Goal: Information Seeking & Learning: Learn about a topic

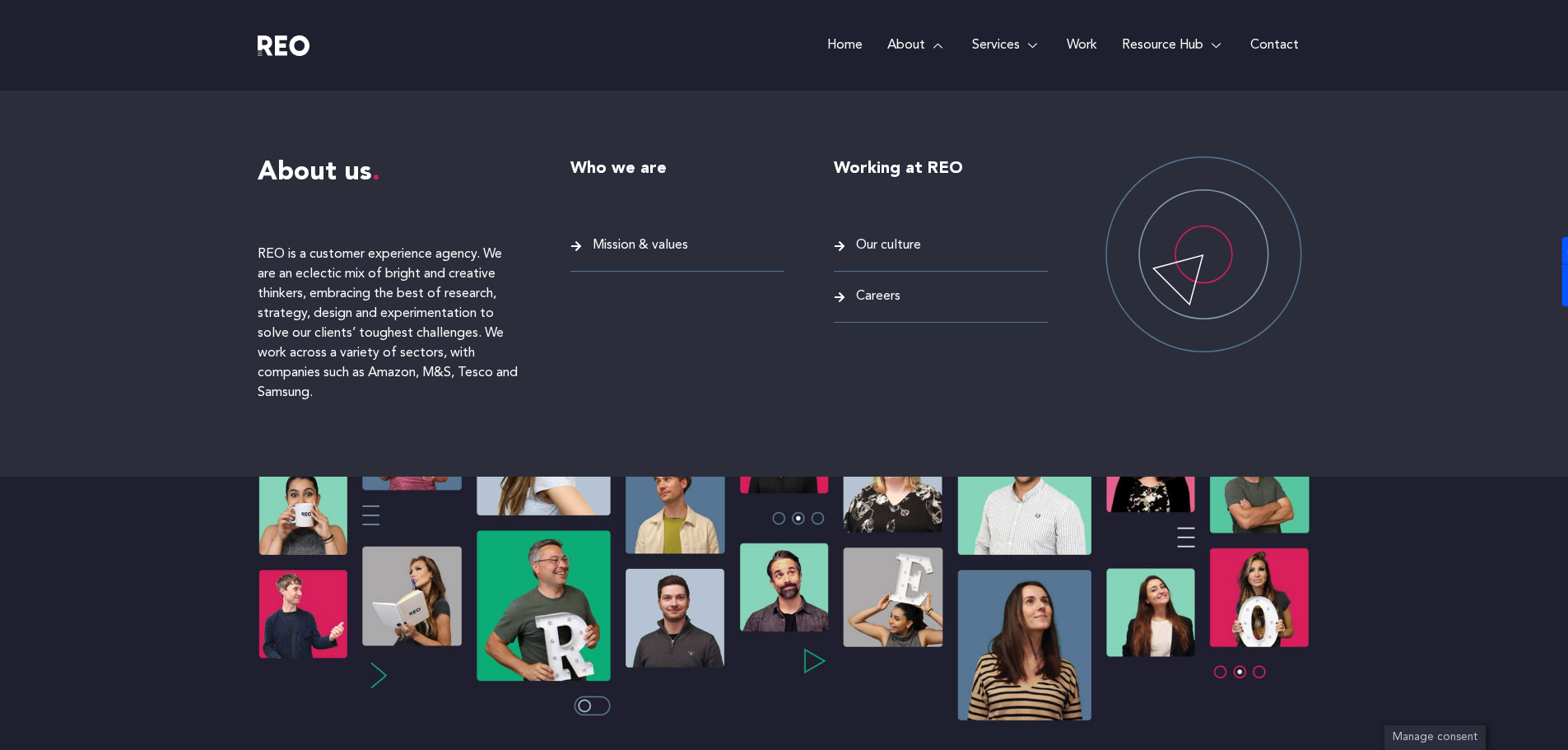
click at [873, 292] on span "Careers" at bounding box center [876, 296] width 48 height 22
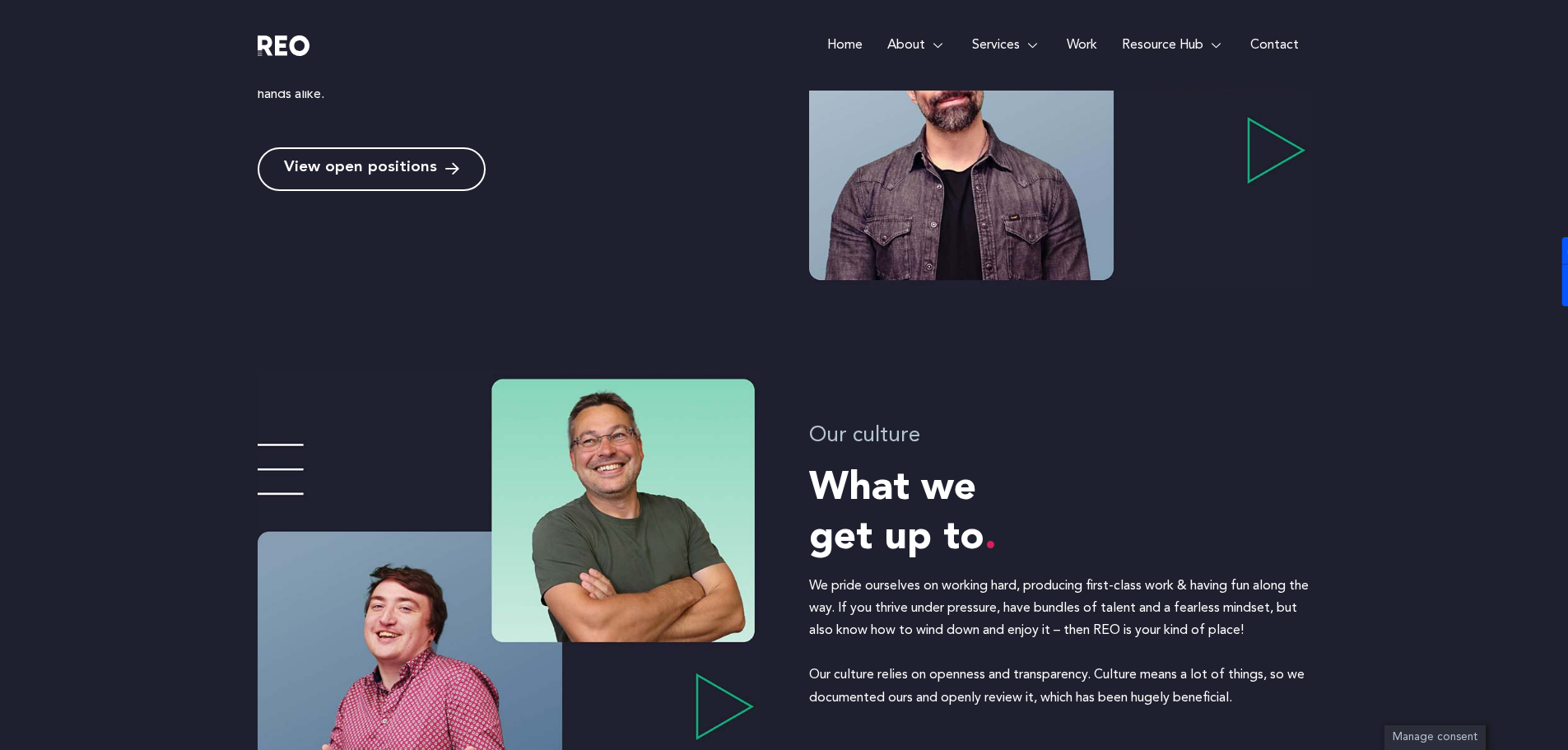
scroll to position [762, 0]
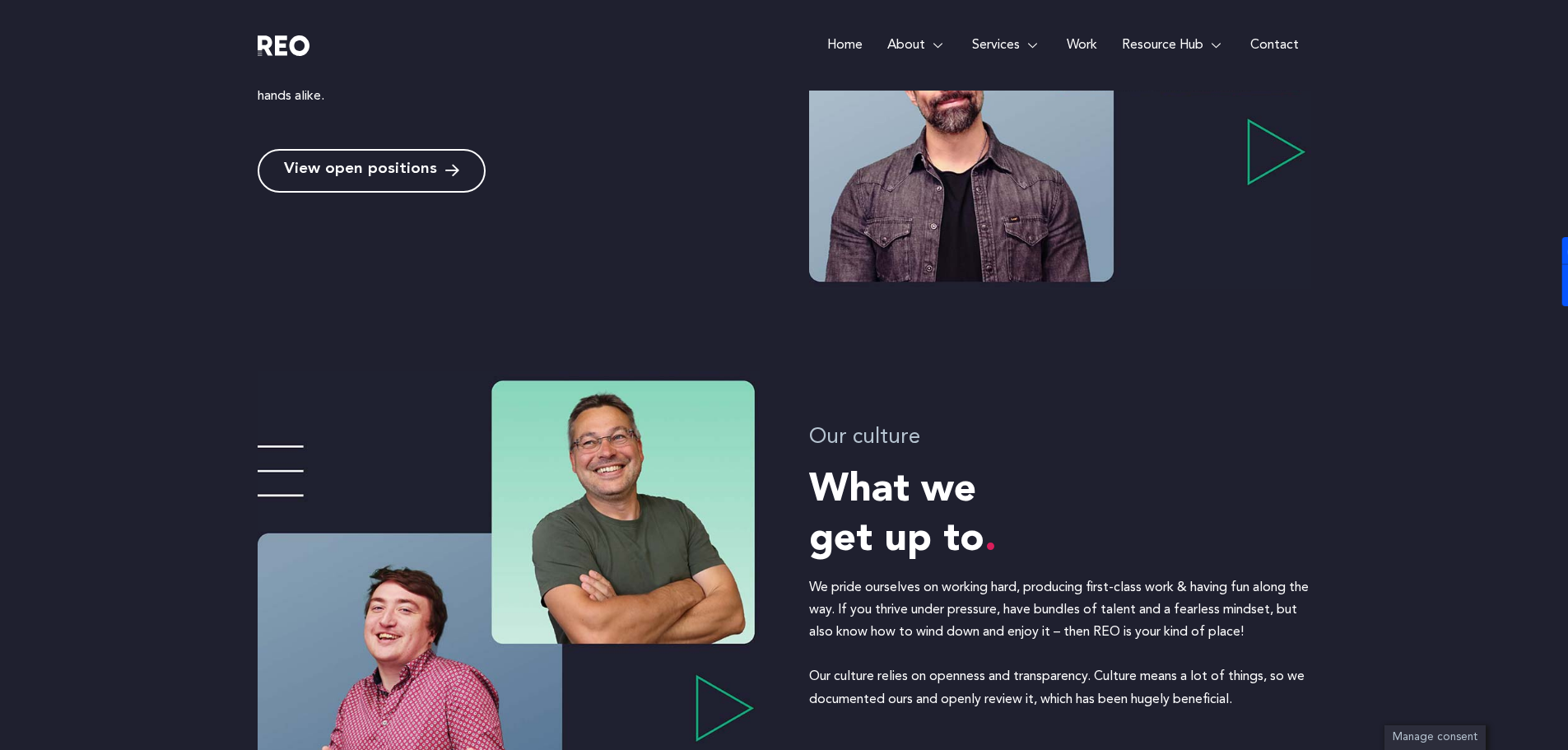
click at [371, 171] on span "View open positions" at bounding box center [360, 171] width 153 height 16
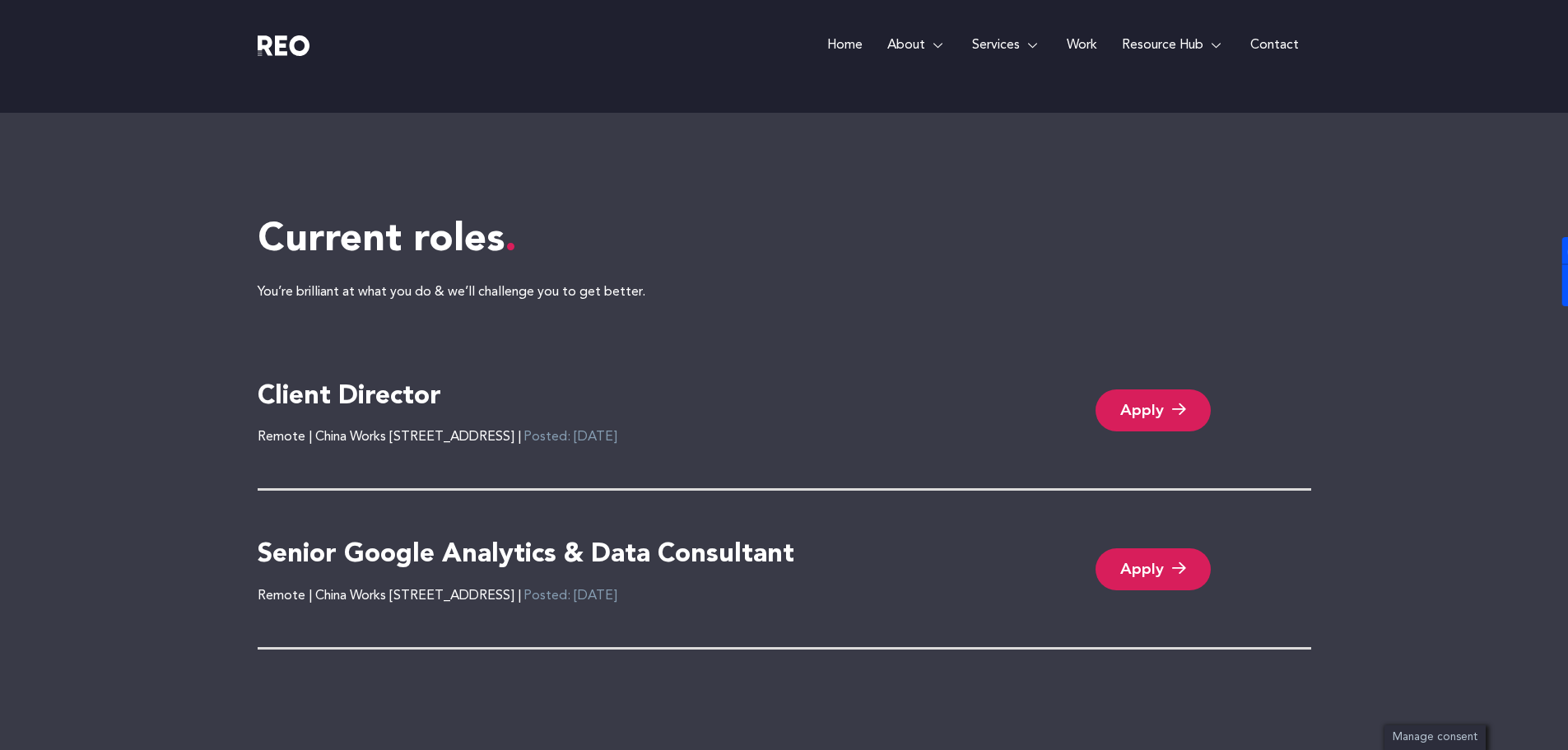
scroll to position [3372, 0]
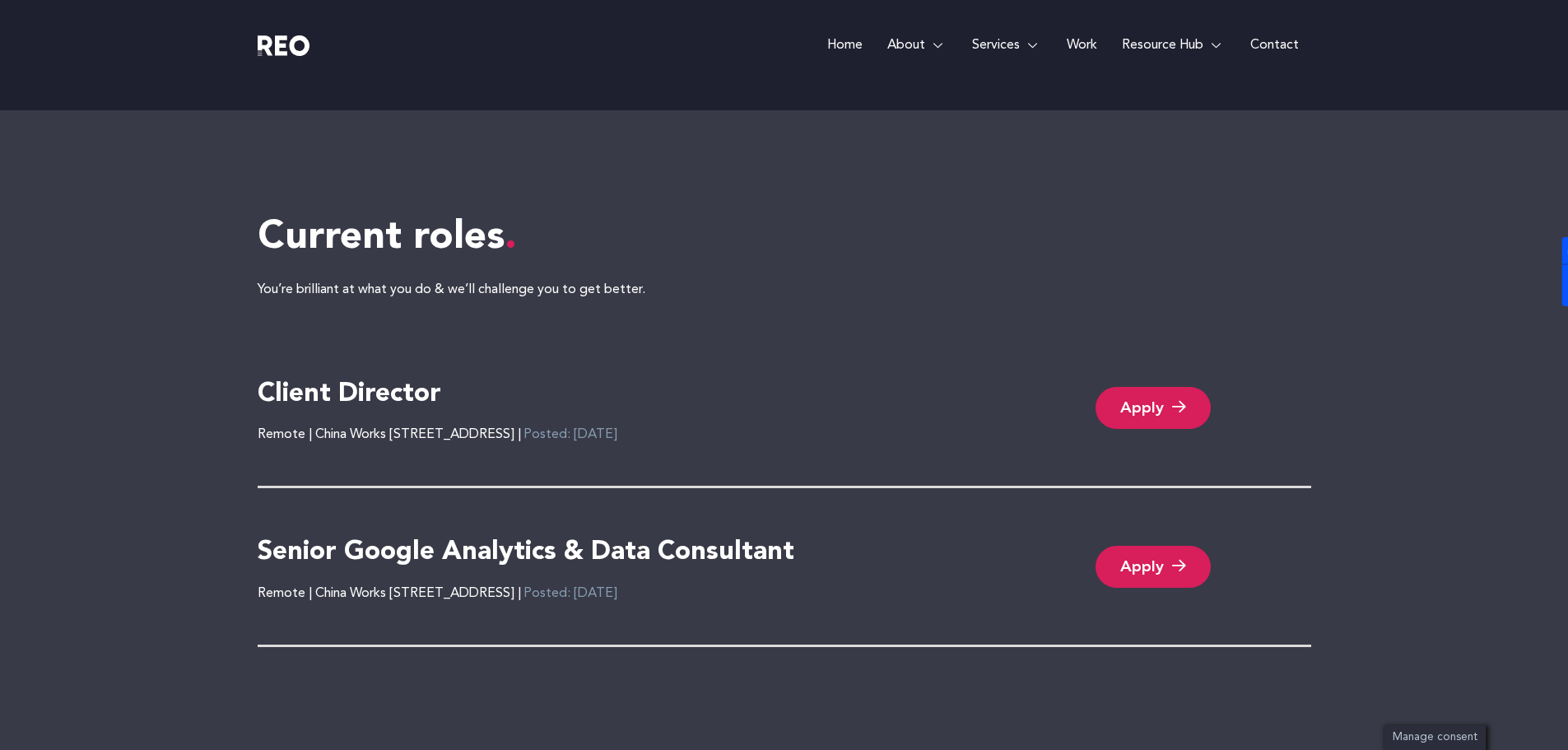
click at [1130, 554] on link "Apply" at bounding box center [1152, 566] width 115 height 42
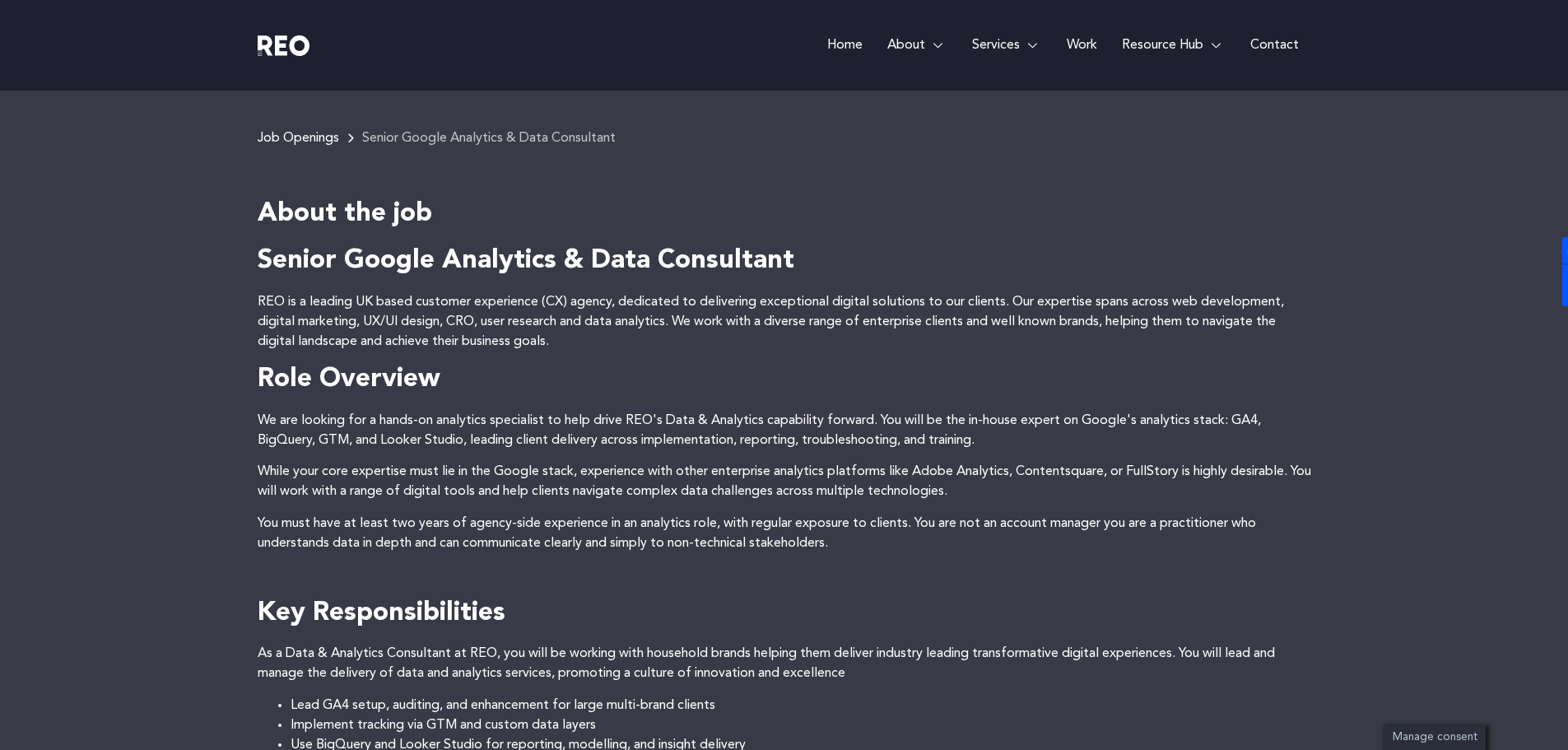
scroll to position [243, 0]
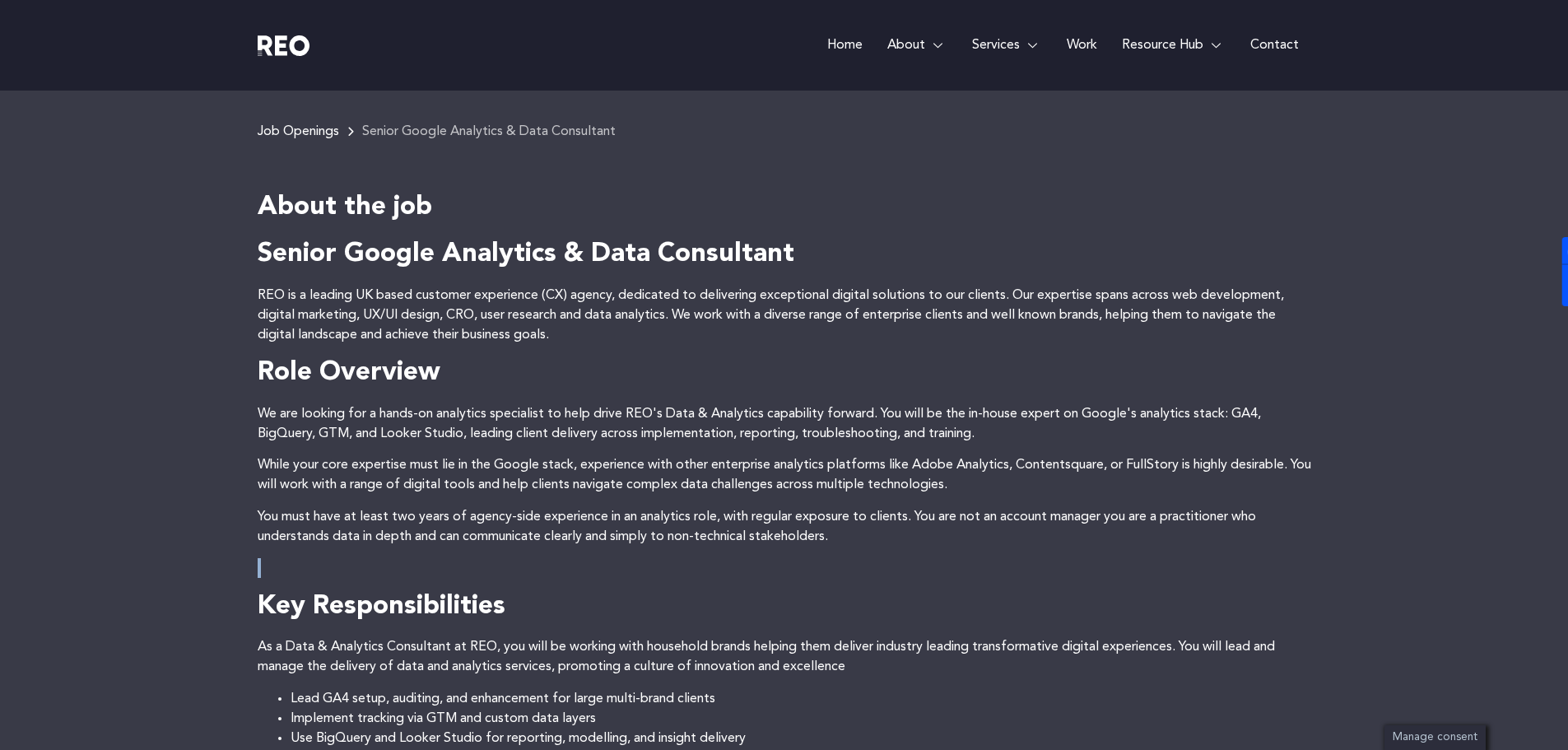
drag, startPoint x: 1061, startPoint y: 556, endPoint x: 1040, endPoint y: 509, distance: 51.5
click at [1028, 590] on h4 "Key Responsibilities" at bounding box center [784, 607] width 1054 height 35
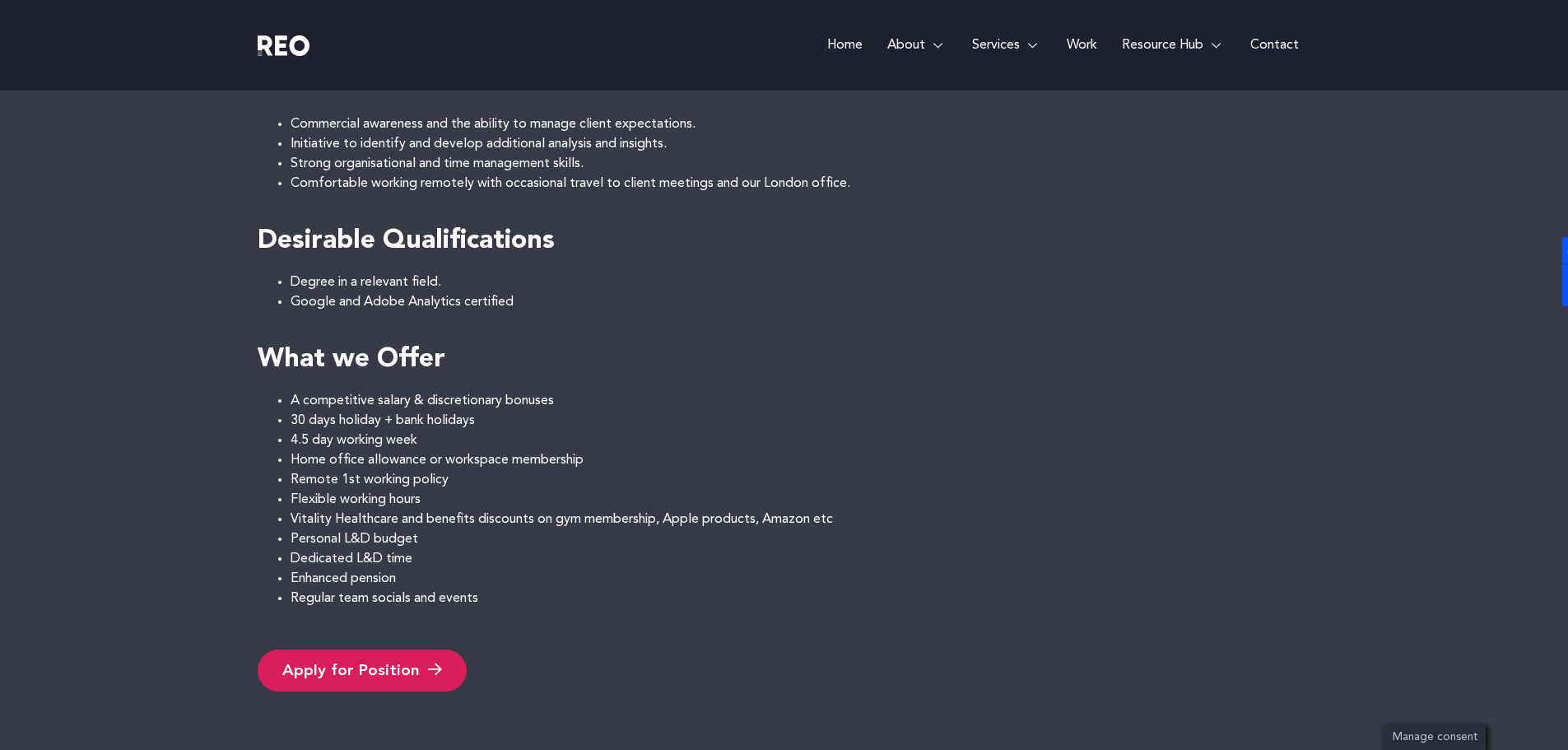
scroll to position [1380, 0]
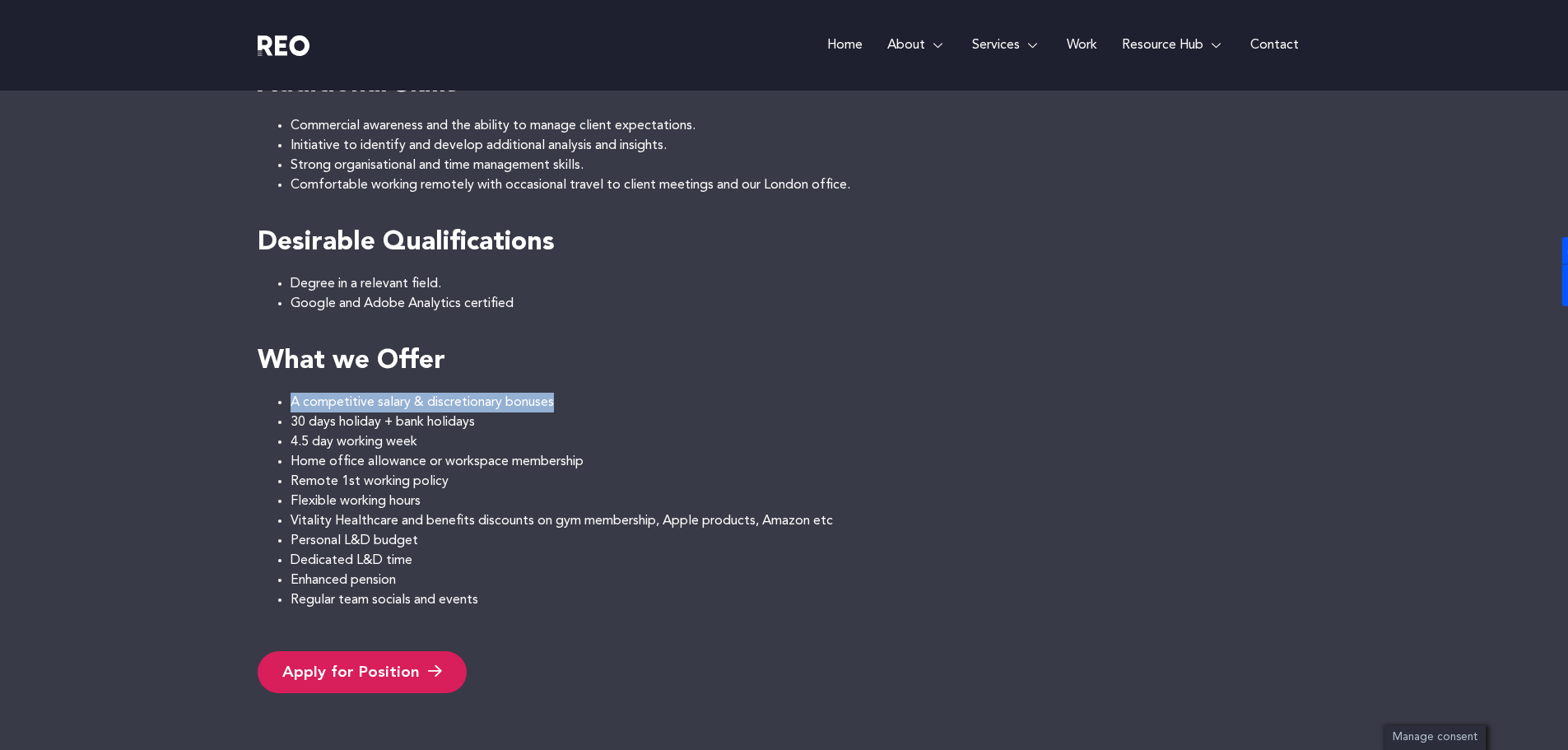
drag, startPoint x: 558, startPoint y: 398, endPoint x: 284, endPoint y: 410, distance: 274.3
click at [284, 410] on ul "A competitive salary & discretionary bonuses" at bounding box center [784, 402] width 1054 height 20
click at [634, 439] on li "4.5 day working week" at bounding box center [800, 442] width 1021 height 20
click at [569, 425] on li "30 days holiday + bank holidays" at bounding box center [800, 422] width 1021 height 20
drag, startPoint x: 500, startPoint y: 421, endPoint x: 290, endPoint y: 421, distance: 210.0
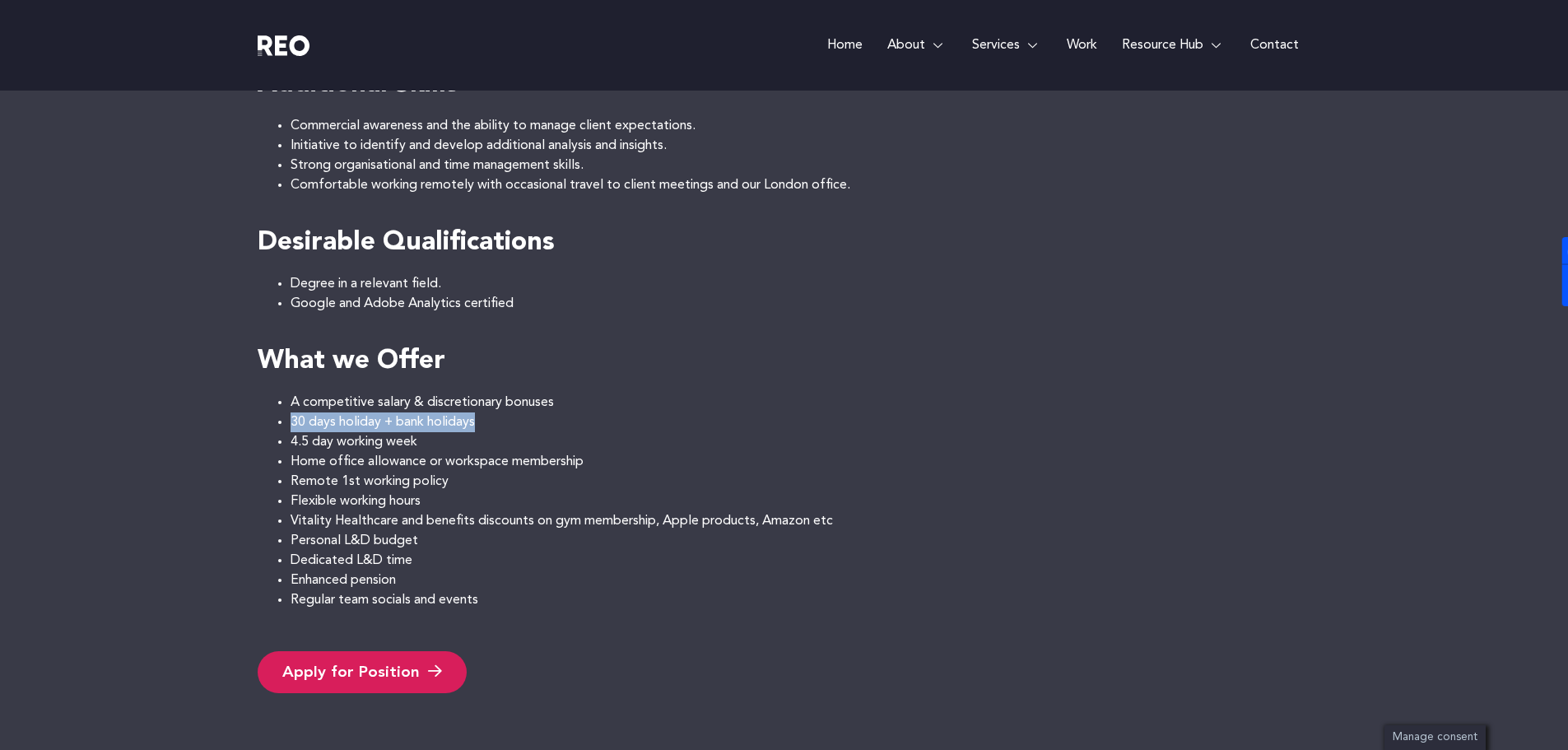
click at [290, 421] on li "30 days holiday + bank holidays" at bounding box center [800, 422] width 1021 height 20
drag, startPoint x: 465, startPoint y: 440, endPoint x: 284, endPoint y: 426, distance: 181.5
click at [456, 501] on li "Flexible working hours" at bounding box center [800, 501] width 1021 height 20
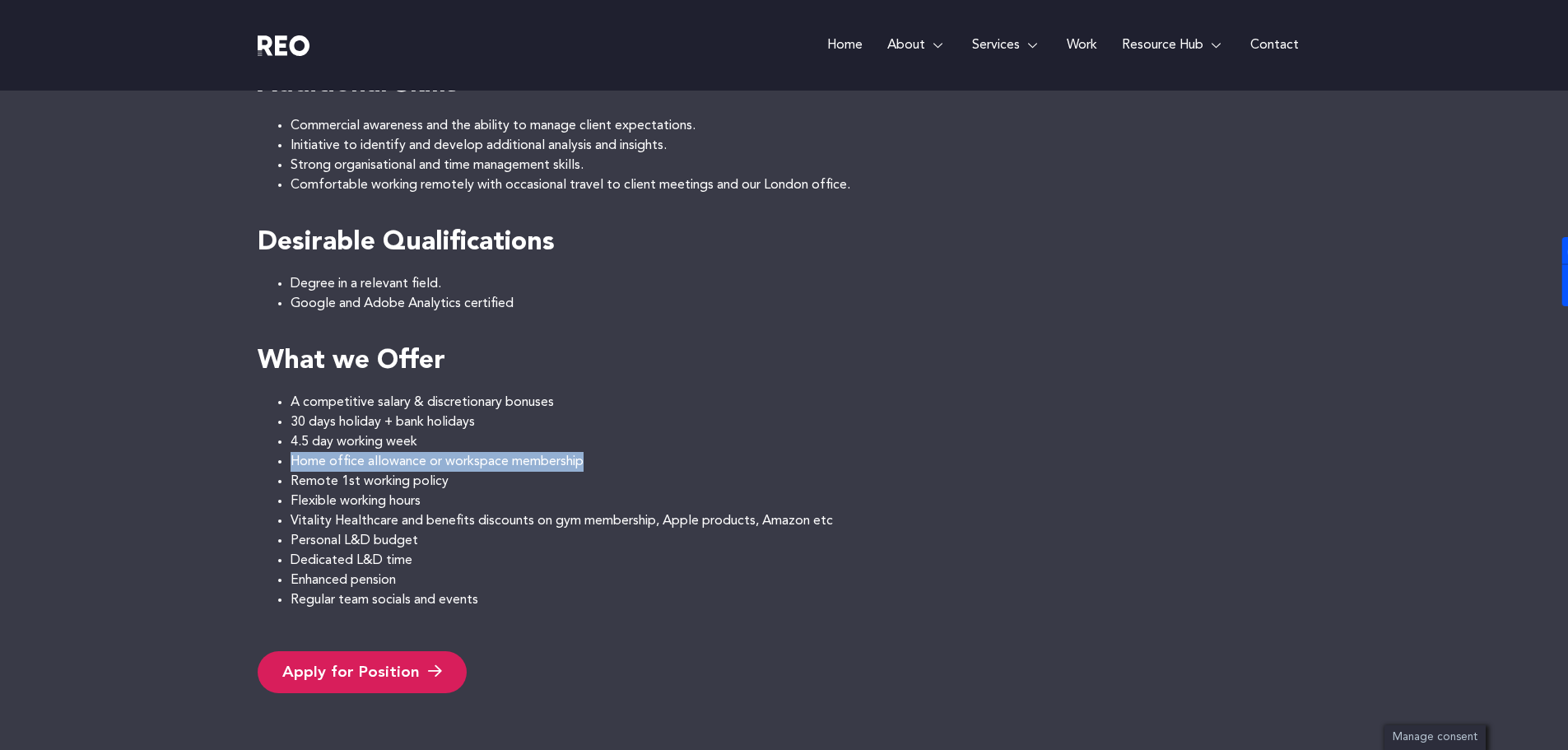
drag, startPoint x: 615, startPoint y: 461, endPoint x: 280, endPoint y: 463, distance: 335.0
click at [290, 463] on li "Home office allowance or workspace membership" at bounding box center [800, 461] width 1021 height 20
click at [499, 464] on li "Home office allowance or workspace membership" at bounding box center [800, 461] width 1021 height 20
drag, startPoint x: 582, startPoint y: 461, endPoint x: 446, endPoint y: 464, distance: 136.0
click at [446, 464] on li "Home office allowance or workspace membership" at bounding box center [800, 461] width 1021 height 20
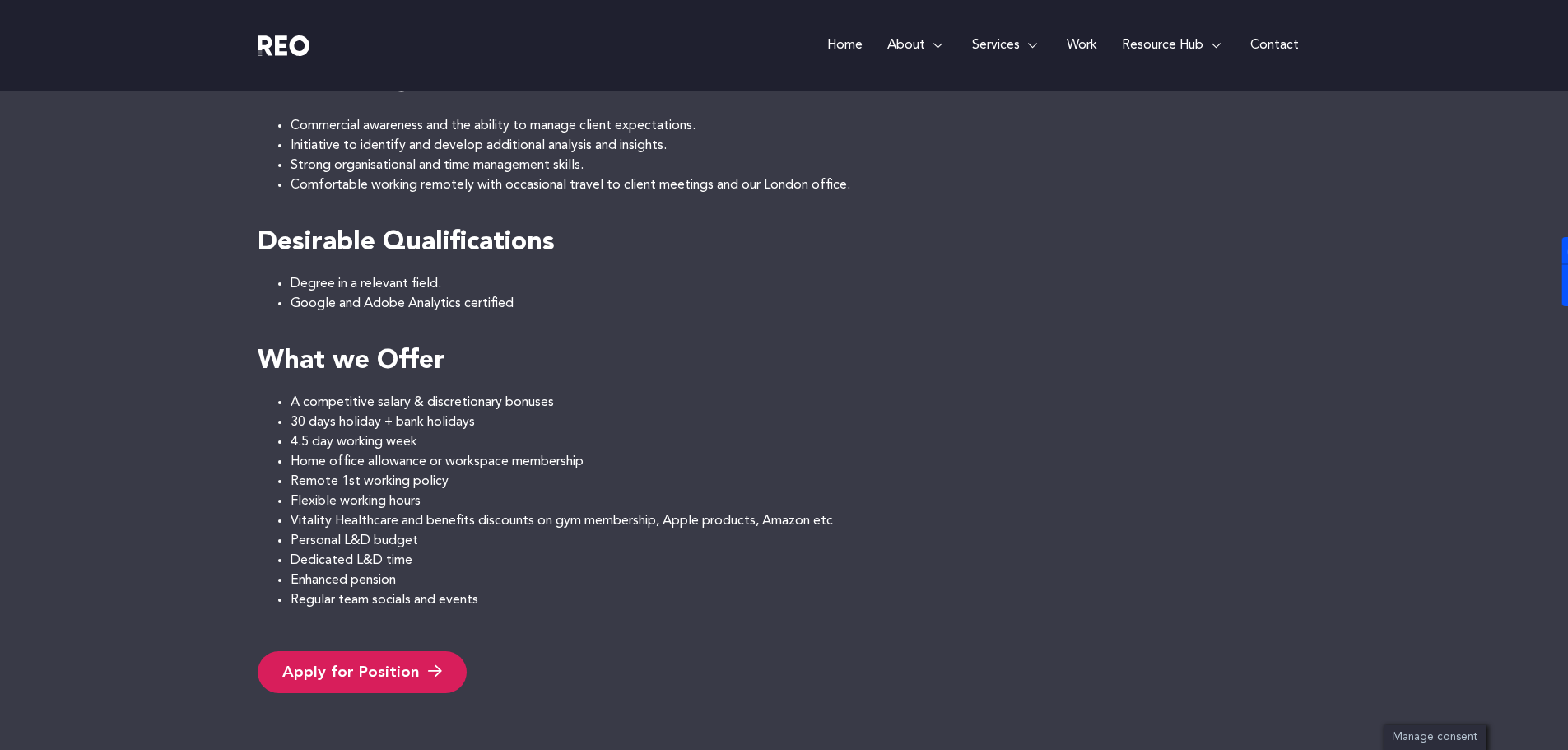
click at [447, 489] on li "Remote 1st working policy" at bounding box center [800, 481] width 1021 height 20
drag, startPoint x: 449, startPoint y: 487, endPoint x: 285, endPoint y: 482, distance: 164.1
click at [285, 482] on ul "Remote 1st working policy" at bounding box center [784, 481] width 1054 height 20
drag, startPoint x: 462, startPoint y: 498, endPoint x: 285, endPoint y: 501, distance: 177.0
click at [285, 501] on ul "Flexible working hours" at bounding box center [784, 501] width 1054 height 20
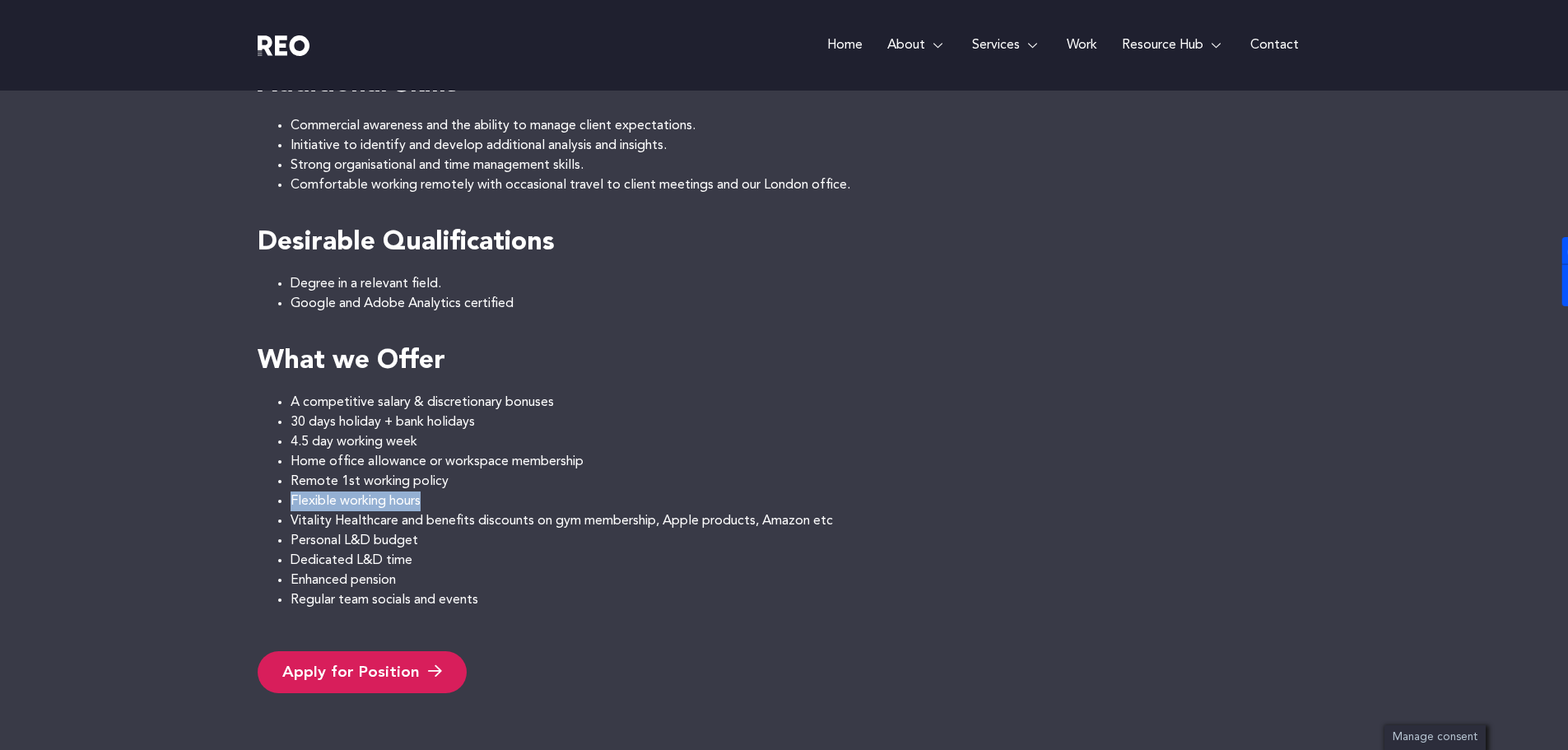
click at [284, 501] on ul "Flexible working hours" at bounding box center [784, 501] width 1054 height 20
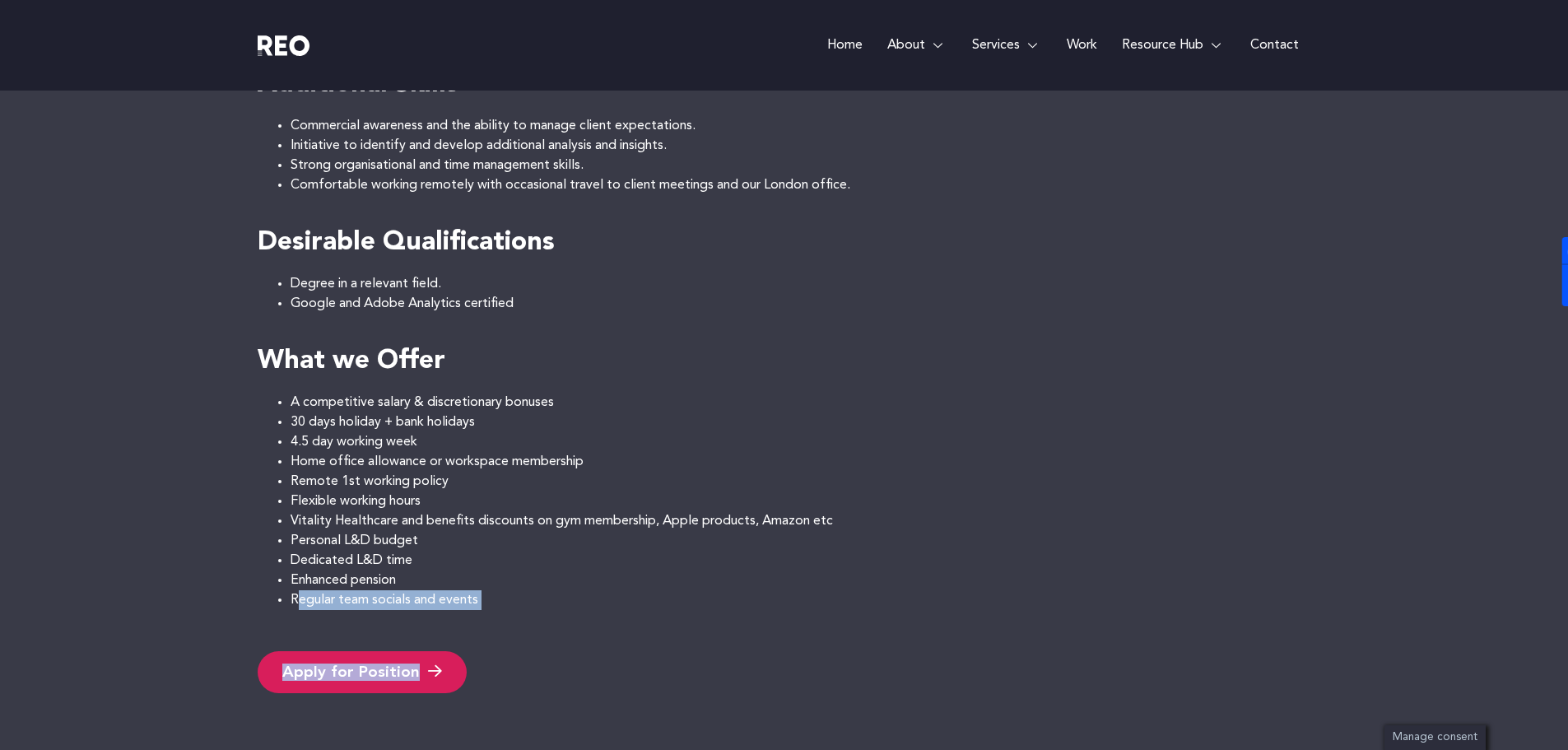
drag, startPoint x: 479, startPoint y: 615, endPoint x: 297, endPoint y: 603, distance: 182.4
click at [570, 582] on li "Enhanced pension" at bounding box center [800, 580] width 1021 height 20
drag, startPoint x: 484, startPoint y: 600, endPoint x: 288, endPoint y: 603, distance: 196.0
click at [288, 603] on ul "Regular team socials and events" at bounding box center [784, 600] width 1054 height 20
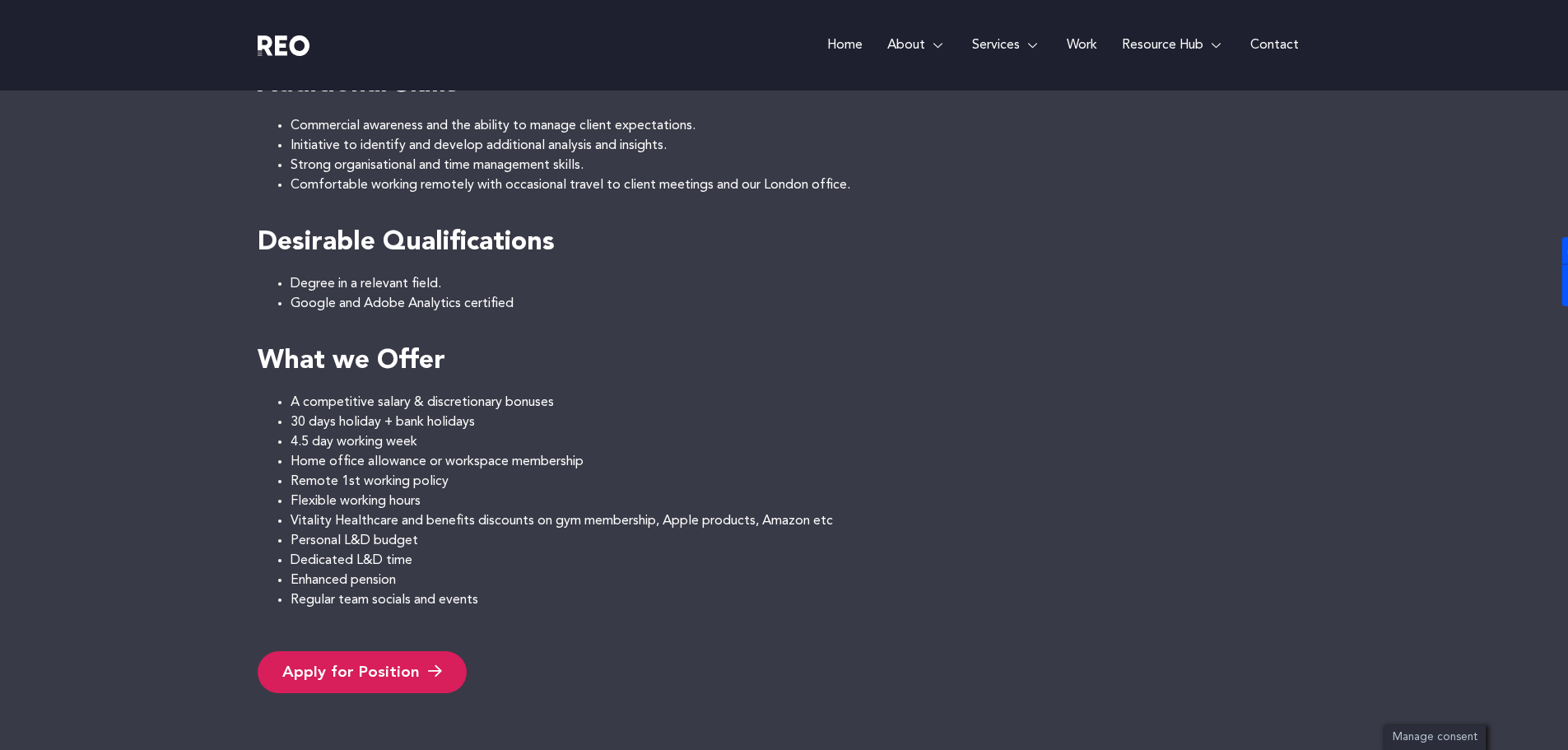
click at [565, 572] on li "Enhanced pension" at bounding box center [800, 580] width 1021 height 20
